Goal: Task Accomplishment & Management: Use online tool/utility

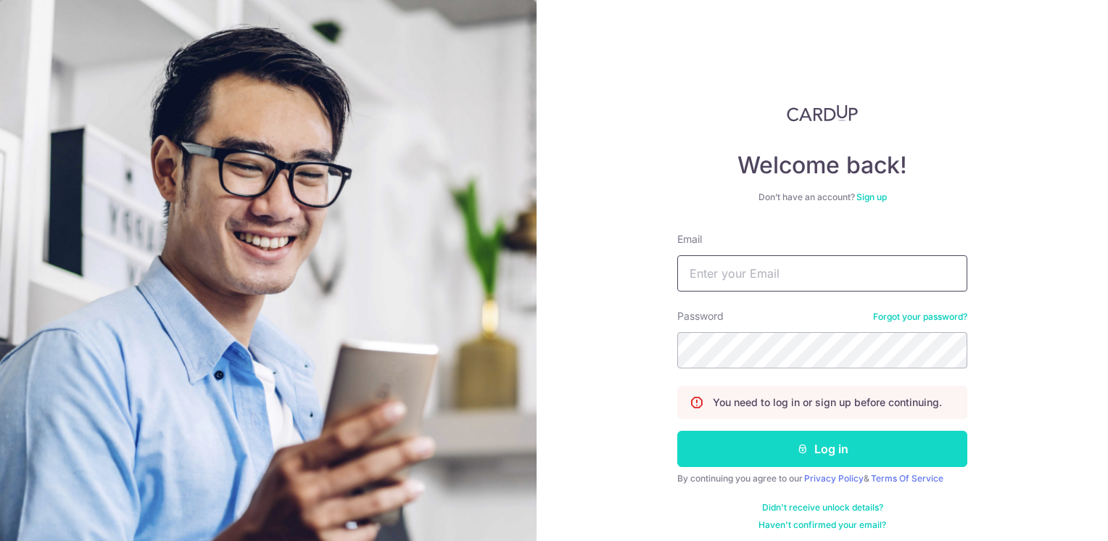
type input "[EMAIL_ADDRESS][DOMAIN_NAME]"
click at [755, 451] on button "Log in" at bounding box center [822, 449] width 290 height 36
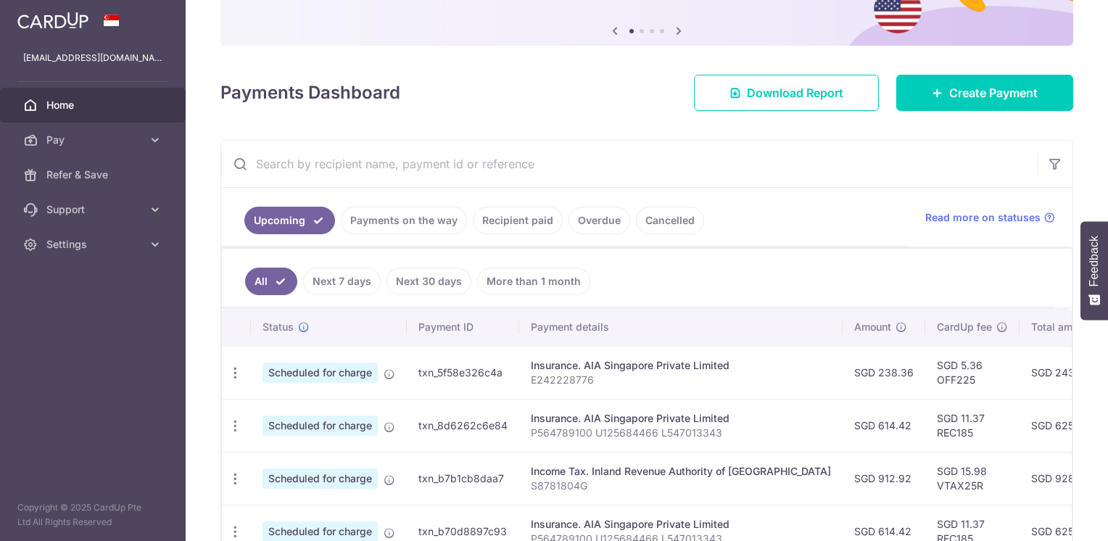
scroll to position [218, 0]
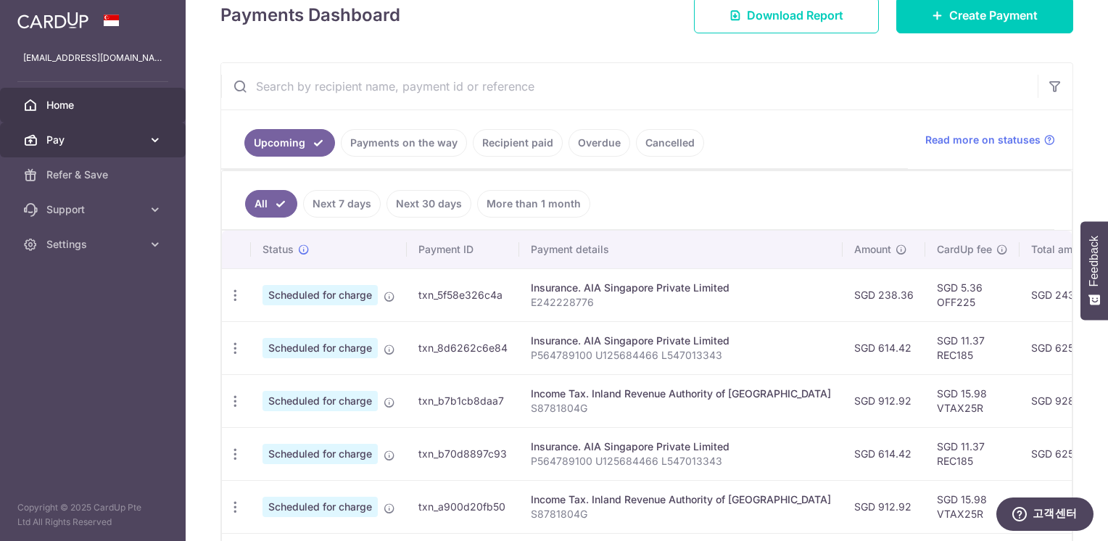
click at [116, 141] on span "Pay" at bounding box center [94, 140] width 96 height 15
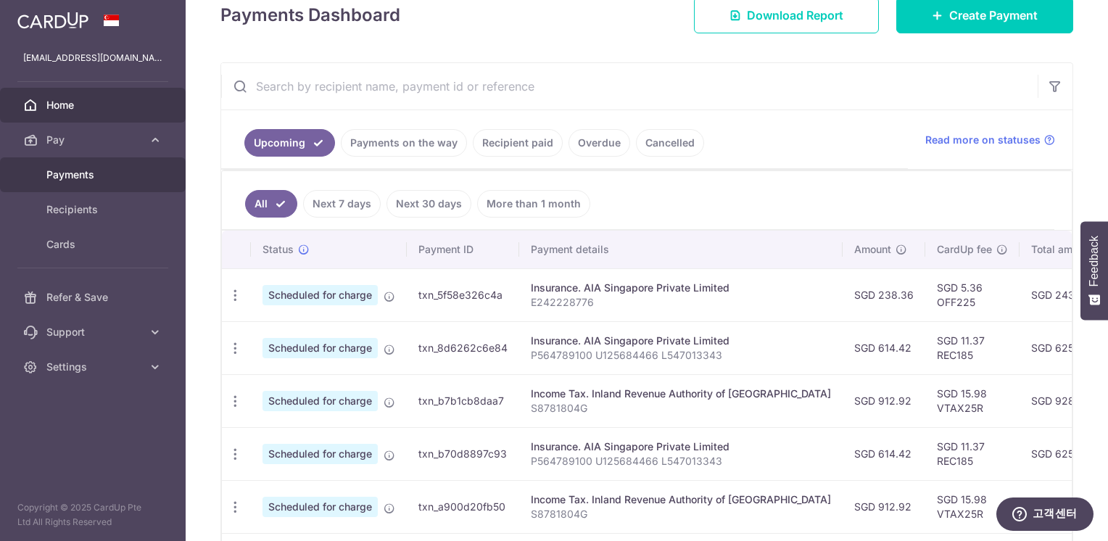
click at [96, 170] on span "Payments" at bounding box center [94, 175] width 96 height 15
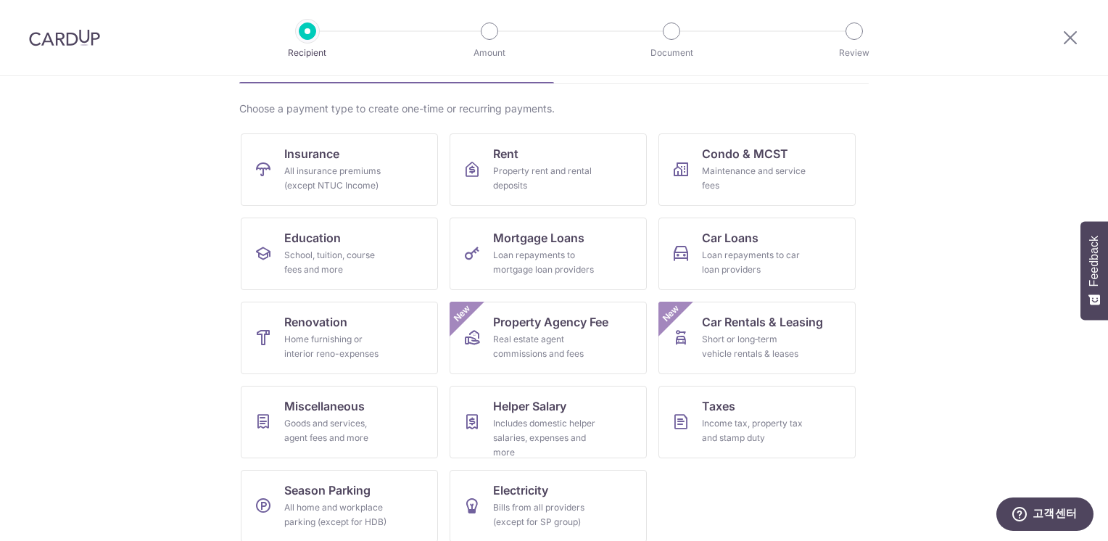
scroll to position [107, 0]
